Goal: Use online tool/utility: Utilize a website feature to perform a specific function

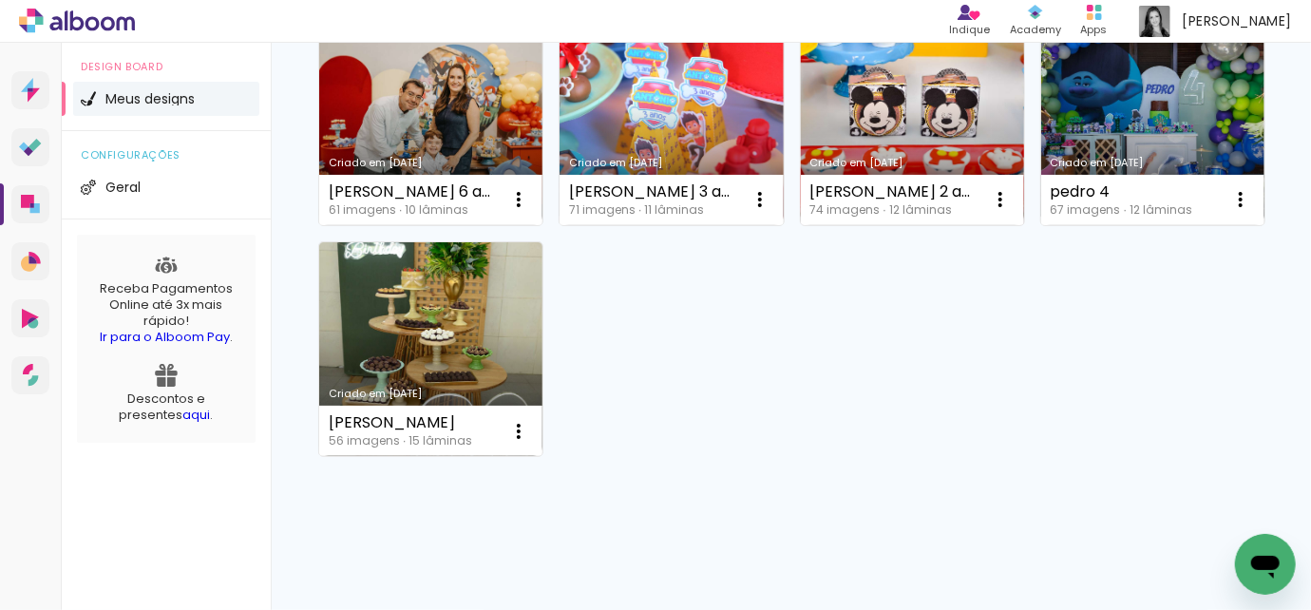
scroll to position [256, 0]
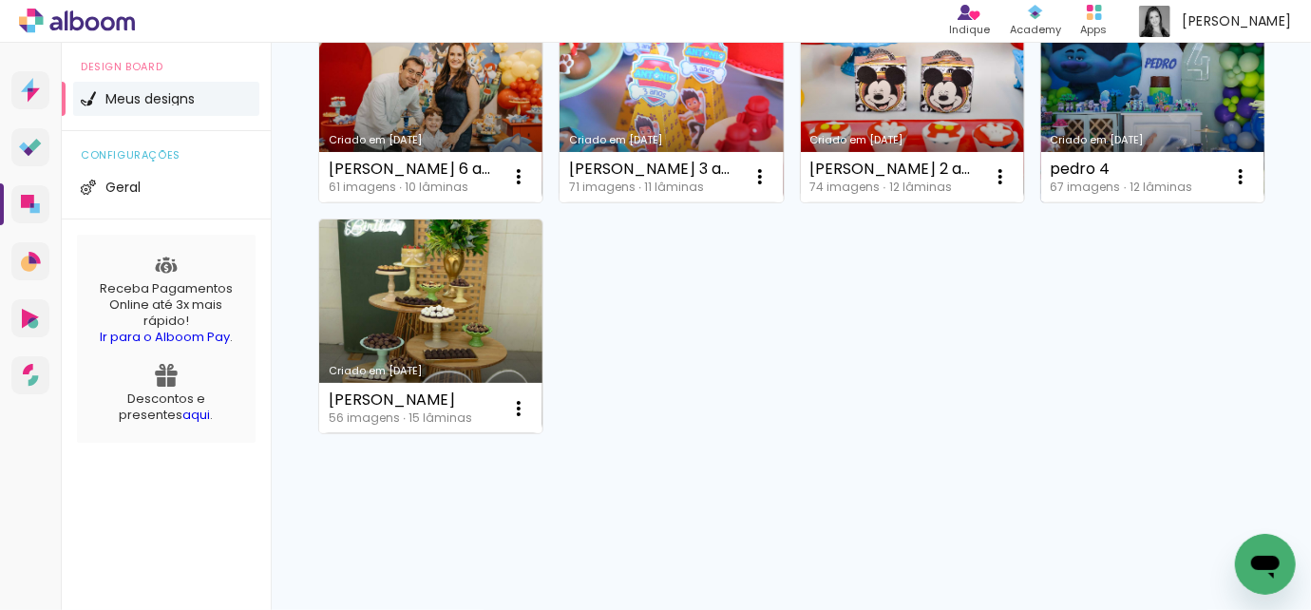
click at [1041, 202] on link "Criado em [DATE]" at bounding box center [1152, 95] width 223 height 215
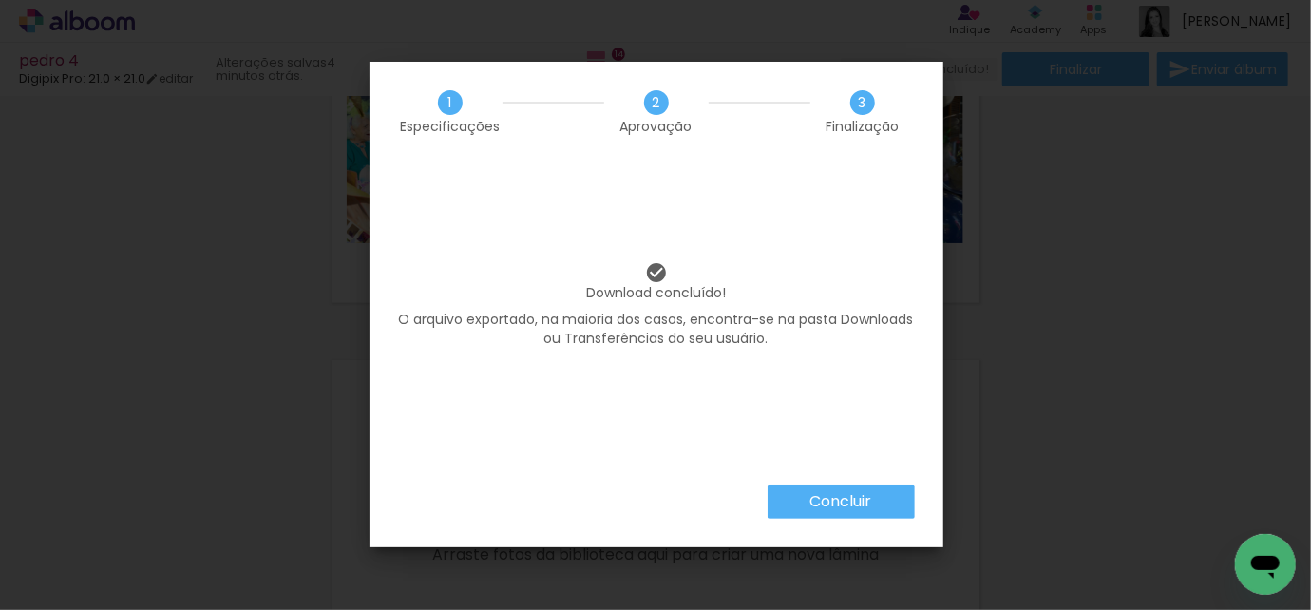
scroll to position [0, 578]
click at [882, 500] on paper-button "Concluir" at bounding box center [841, 502] width 147 height 34
